Goal: Download file/media

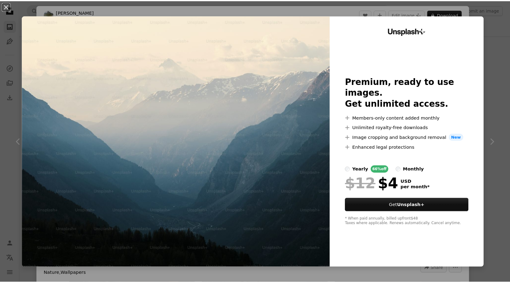
scroll to position [3862, 0]
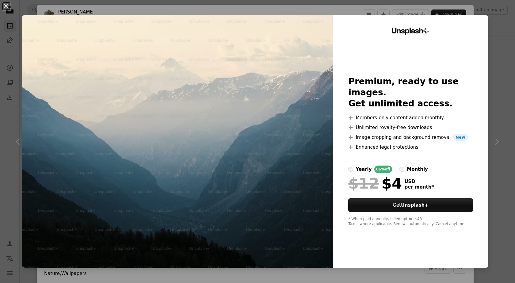
click at [492, 61] on div "An X shape Unsplash+ Premium, ready to use images. Get unlimited access. A plus…" at bounding box center [257, 141] width 515 height 283
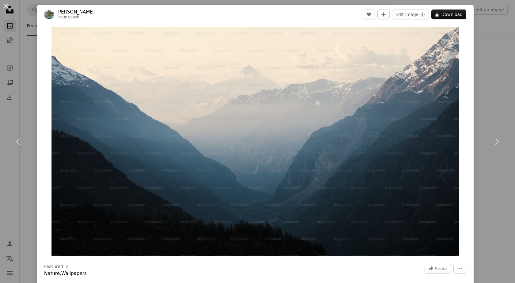
click at [452, 9] on header "[PERSON_NAME] For Unsplash+ A heart A plus sign Edit image Plus sign for Unspla…" at bounding box center [255, 14] width 437 height 19
click at [452, 13] on button "A lock Download" at bounding box center [448, 15] width 35 height 10
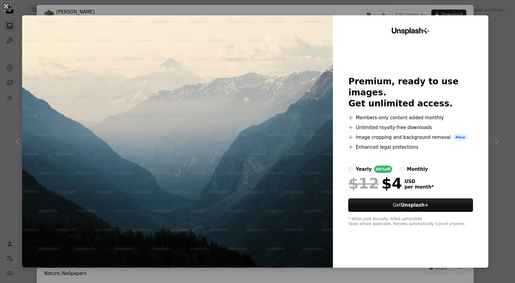
click at [494, 81] on div "An X shape Unsplash+ Premium, ready to use images. Get unlimited access. A plus…" at bounding box center [257, 141] width 515 height 283
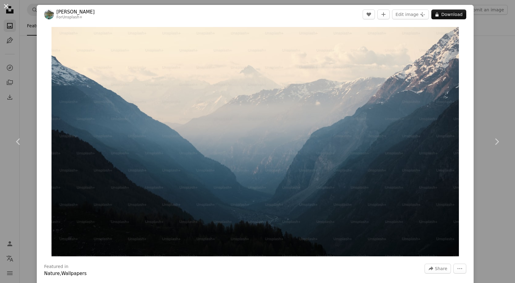
click at [2, 4] on button "An X shape" at bounding box center [5, 5] width 7 height 7
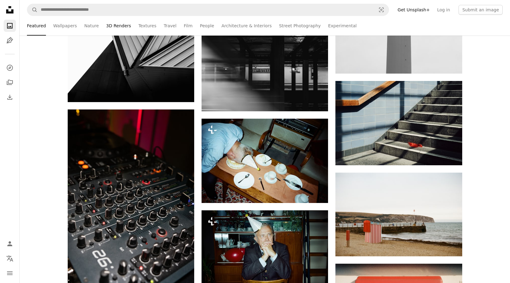
scroll to position [3576, 0]
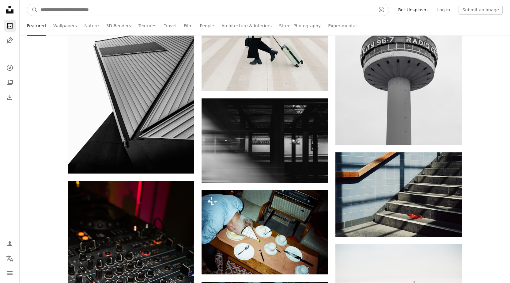
click at [106, 10] on input "Find visuals sitewide" at bounding box center [206, 10] width 337 height 12
type input "*********"
click at [27, 4] on button "A magnifying glass" at bounding box center [32, 10] width 10 height 12
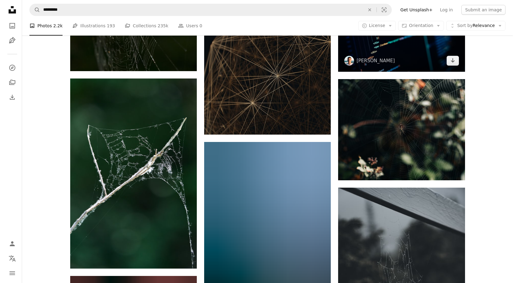
scroll to position [215, 0]
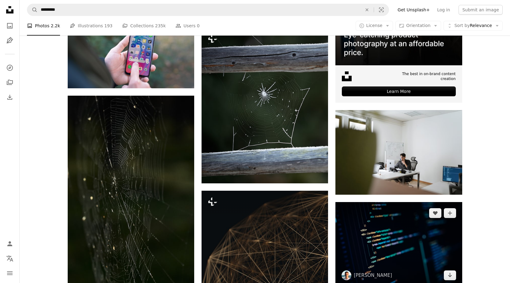
click at [396, 215] on img at bounding box center [399, 244] width 127 height 84
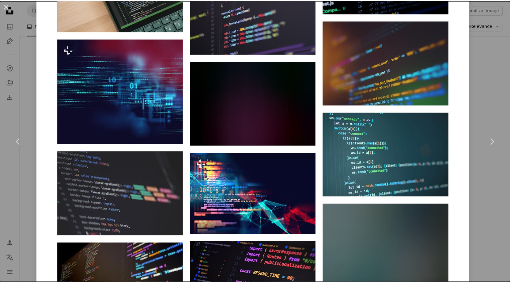
scroll to position [1001, 0]
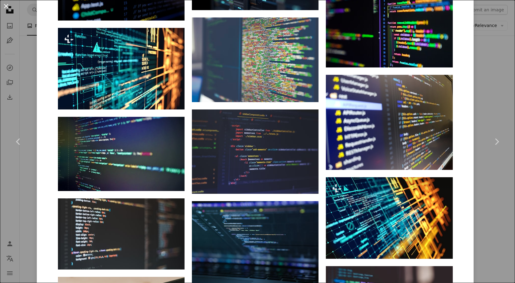
click at [2, 6] on button "An X shape" at bounding box center [5, 5] width 7 height 7
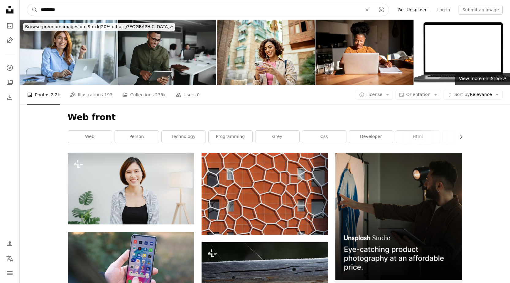
click at [117, 5] on input "*********" at bounding box center [199, 10] width 323 height 12
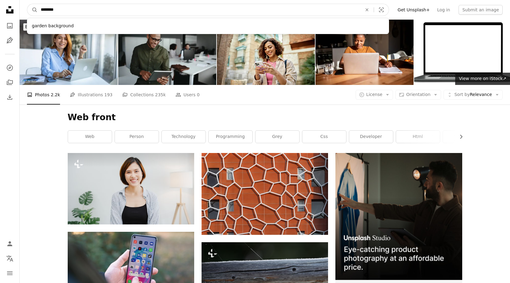
type input "********"
click at [27, 4] on button "A magnifying glass" at bounding box center [32, 10] width 10 height 12
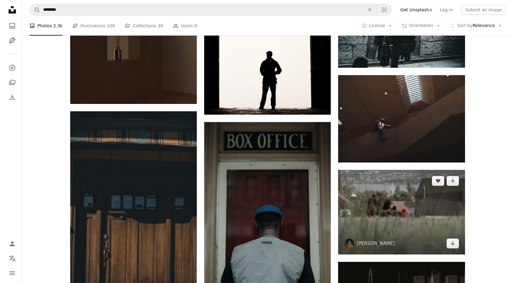
scroll to position [501, 0]
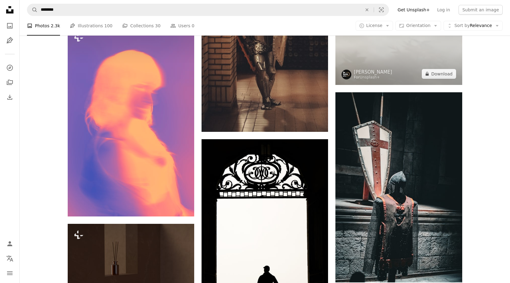
click at [358, 60] on img at bounding box center [399, 43] width 127 height 84
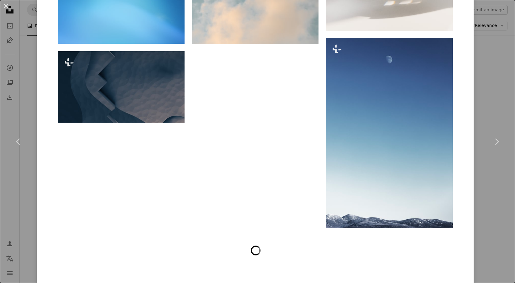
scroll to position [1161, 0]
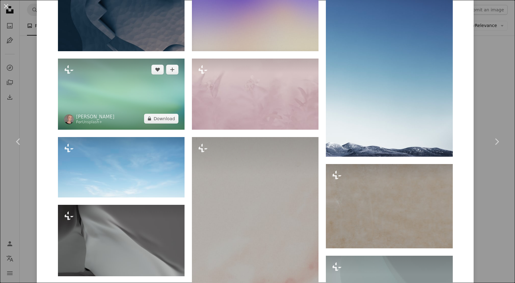
click at [126, 80] on img at bounding box center [121, 94] width 127 height 71
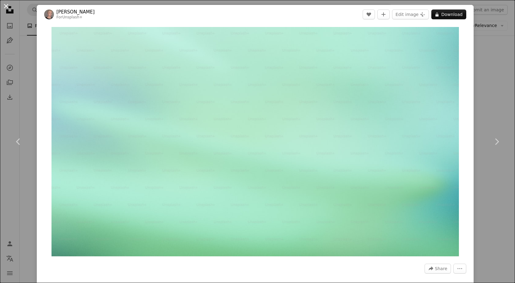
click at [6, 8] on button "An X shape" at bounding box center [5, 5] width 7 height 7
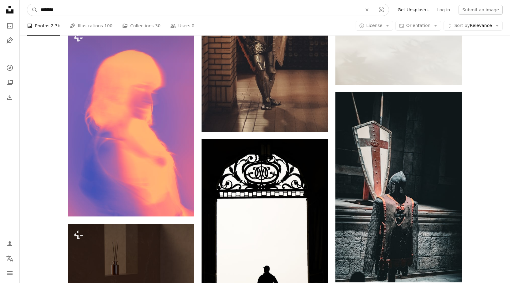
click at [114, 10] on input "********" at bounding box center [199, 10] width 323 height 12
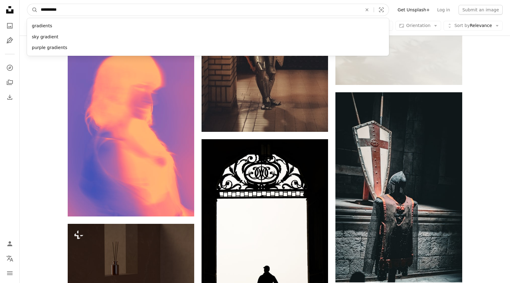
type input "**********"
click button "A magnifying glass" at bounding box center [32, 10] width 10 height 12
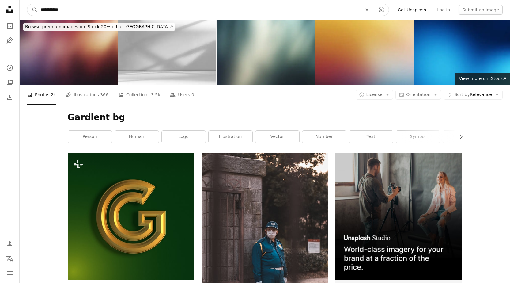
click at [75, 11] on input "**********" at bounding box center [199, 10] width 323 height 12
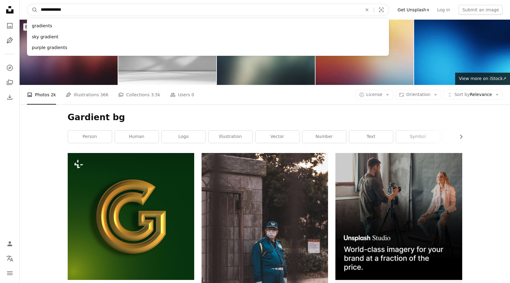
type input "**********"
click button "A magnifying glass" at bounding box center [32, 10] width 10 height 12
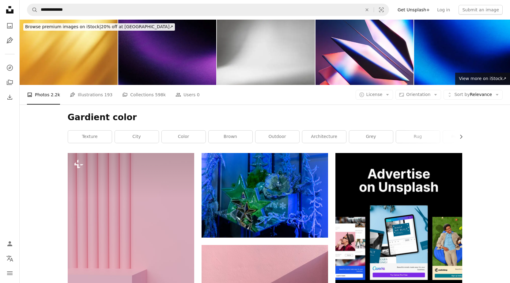
click at [145, 69] on img at bounding box center [167, 52] width 98 height 65
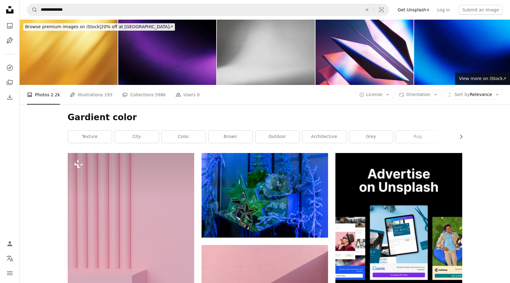
click at [272, 77] on img at bounding box center [266, 52] width 98 height 65
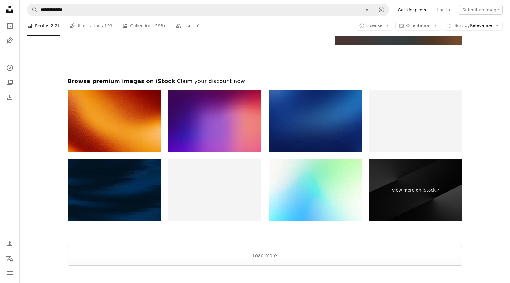
scroll to position [930, 0]
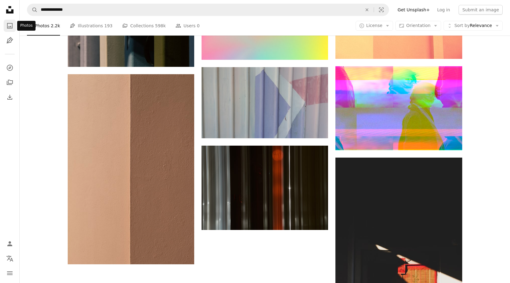
click at [11, 28] on icon "Photos" at bounding box center [10, 26] width 6 height 6
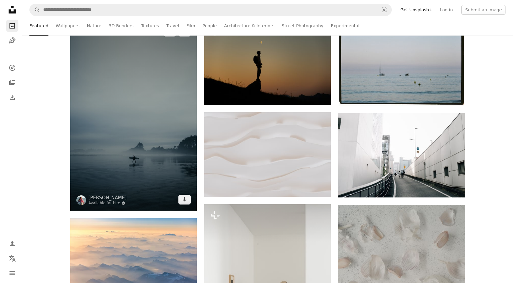
scroll to position [215, 0]
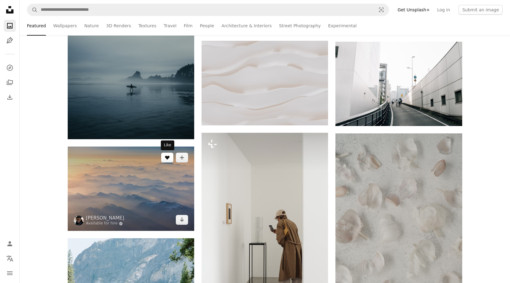
click at [166, 160] on icon "A heart" at bounding box center [167, 157] width 5 height 5
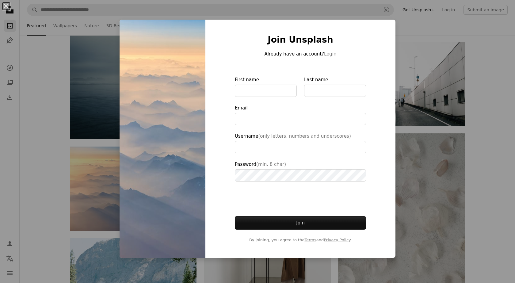
click at [370, 200] on div "Join Unsplash Already have an account? Login First name Last name Email Usernam…" at bounding box center [300, 139] width 190 height 238
drag, startPoint x: 459, startPoint y: 144, endPoint x: 450, endPoint y: 149, distance: 10.4
click at [459, 144] on div "An X shape Join Unsplash Already have an account? Login First name Last name Em…" at bounding box center [257, 141] width 515 height 283
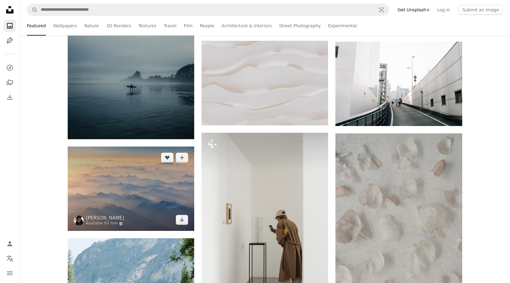
click at [135, 169] on img at bounding box center [131, 189] width 127 height 84
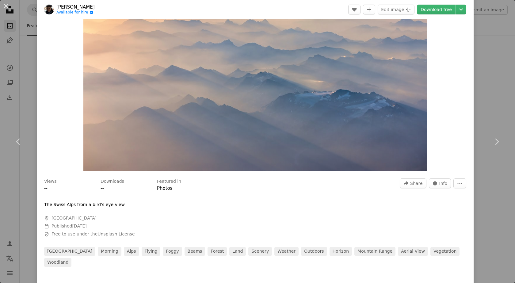
scroll to position [228, 0]
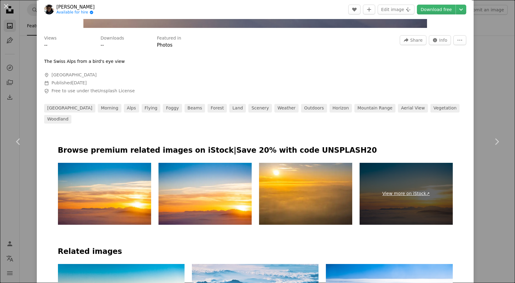
click at [374, 200] on link "View more on iStock ↗" at bounding box center [406, 194] width 93 height 62
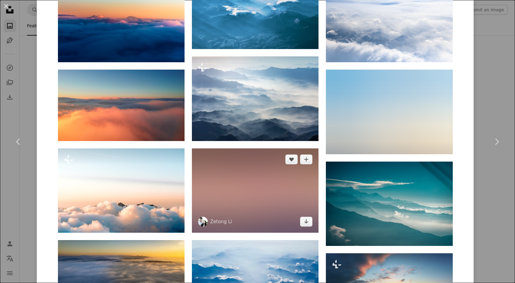
scroll to position [443, 0]
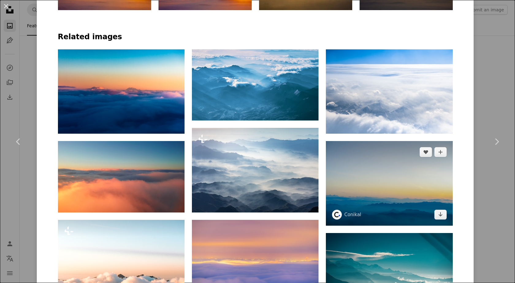
click at [383, 180] on img at bounding box center [389, 183] width 127 height 84
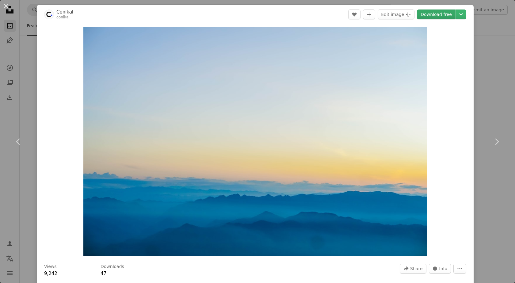
click at [437, 18] on link "Download free" at bounding box center [436, 15] width 39 height 10
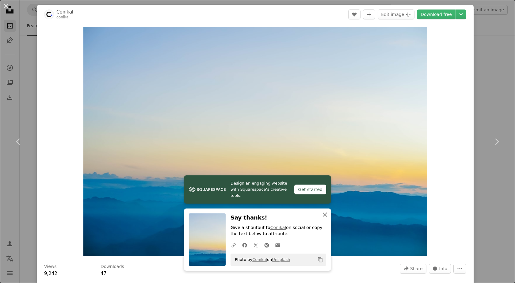
click at [322, 215] on icon "An X shape" at bounding box center [324, 214] width 7 height 7
